Goal: Transaction & Acquisition: Download file/media

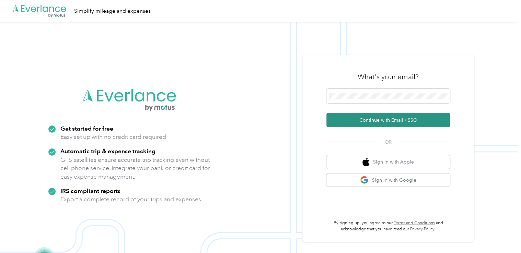
click at [380, 117] on button "Continue with Email / SSO" at bounding box center [387, 120] width 123 height 14
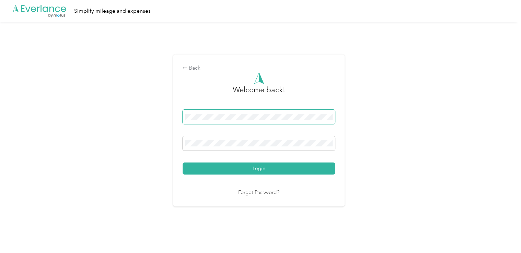
click at [182, 163] on button "Login" at bounding box center [258, 169] width 152 height 12
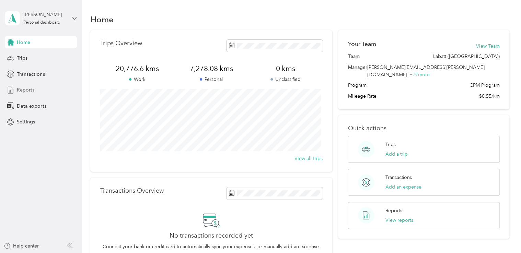
click at [25, 91] on span "Reports" at bounding box center [25, 89] width 17 height 7
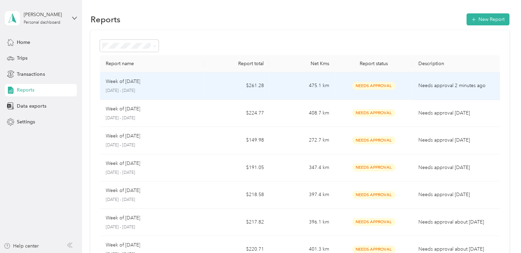
click at [210, 91] on td "$261.28" at bounding box center [236, 85] width 65 height 27
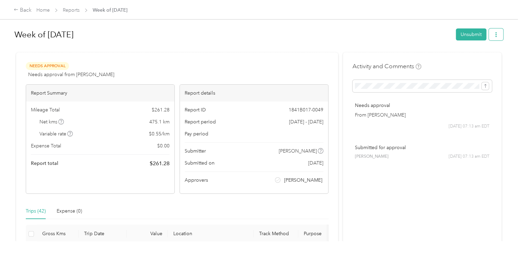
click at [491, 34] on button "button" at bounding box center [495, 34] width 14 height 12
click at [465, 59] on span "Download" at bounding box center [474, 59] width 23 height 7
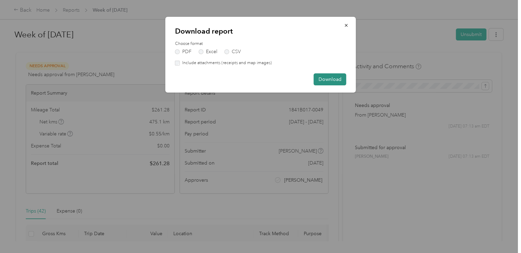
click at [340, 77] on button "Download" at bounding box center [330, 79] width 33 height 12
